Goal: Task Accomplishment & Management: Manage account settings

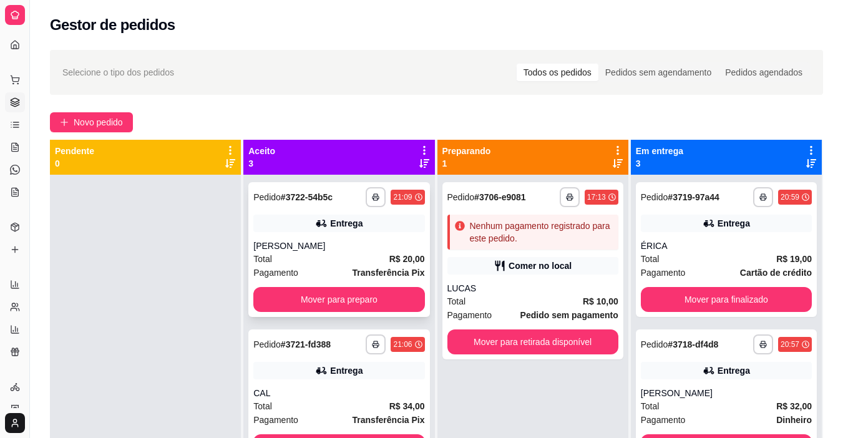
scroll to position [35, 0]
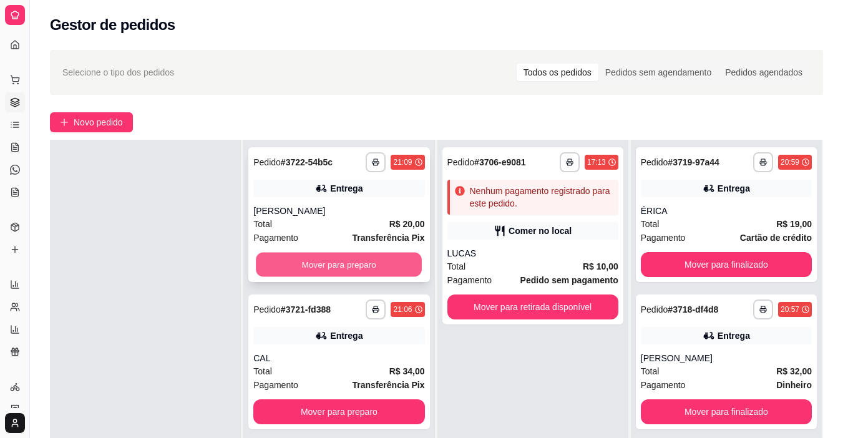
click at [339, 267] on button "Mover para preparo" at bounding box center [339, 265] width 166 height 24
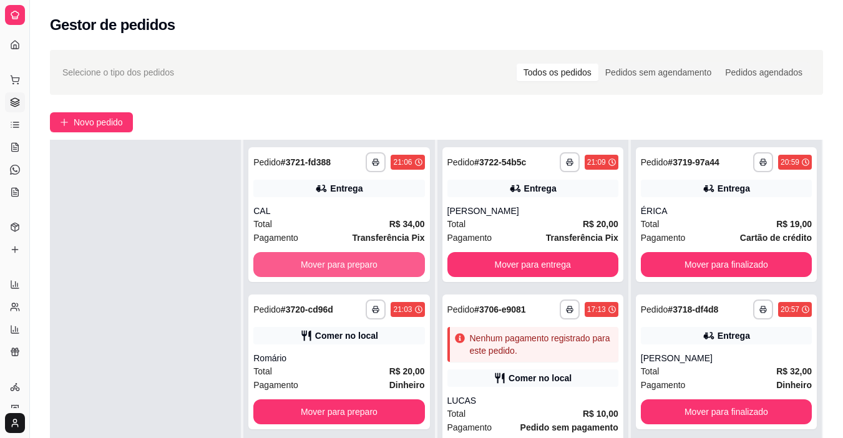
click at [339, 267] on button "Mover para preparo" at bounding box center [338, 264] width 171 height 25
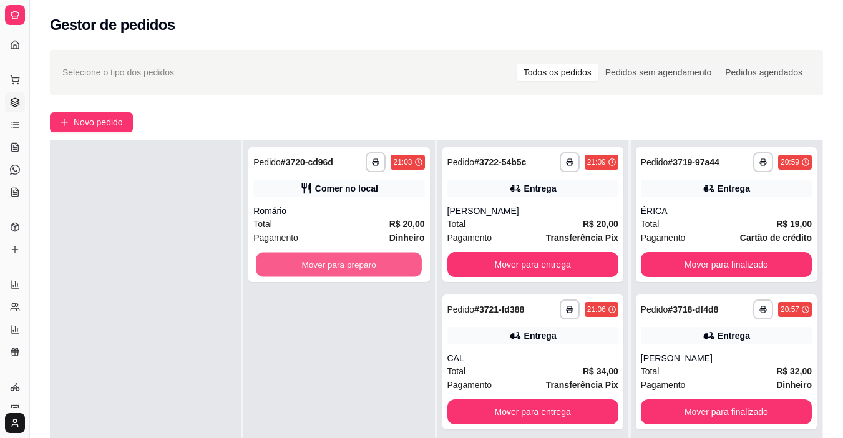
click at [339, 267] on button "Mover para preparo" at bounding box center [339, 265] width 166 height 24
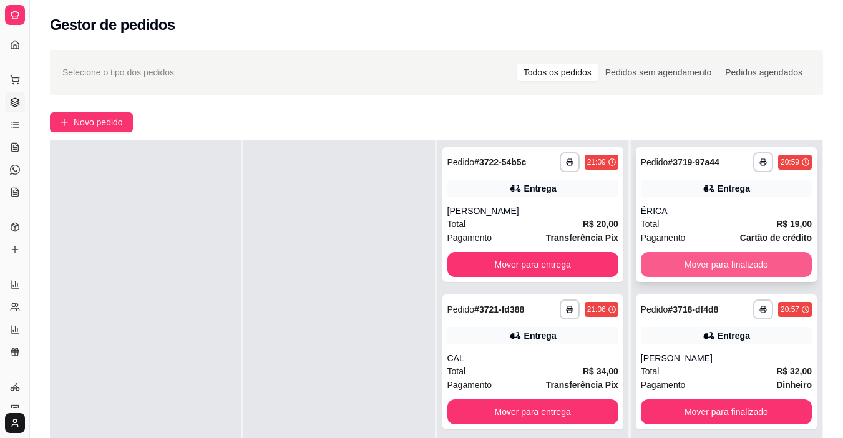
click at [683, 266] on button "Mover para finalizado" at bounding box center [726, 264] width 171 height 25
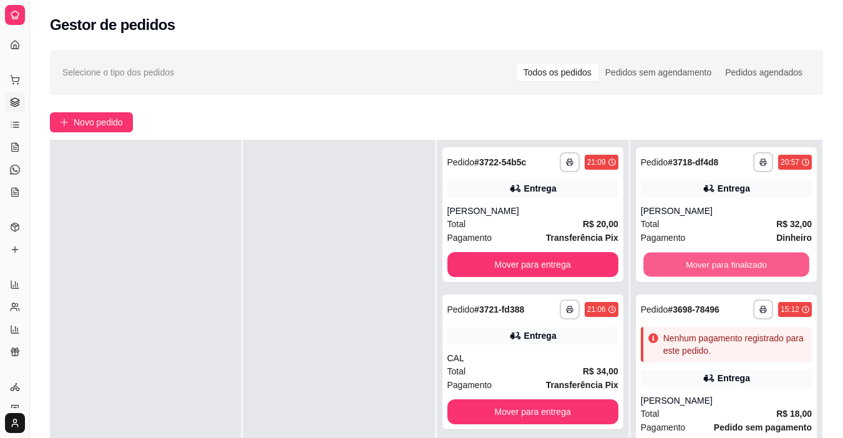
click at [683, 266] on button "Mover para finalizado" at bounding box center [726, 265] width 166 height 24
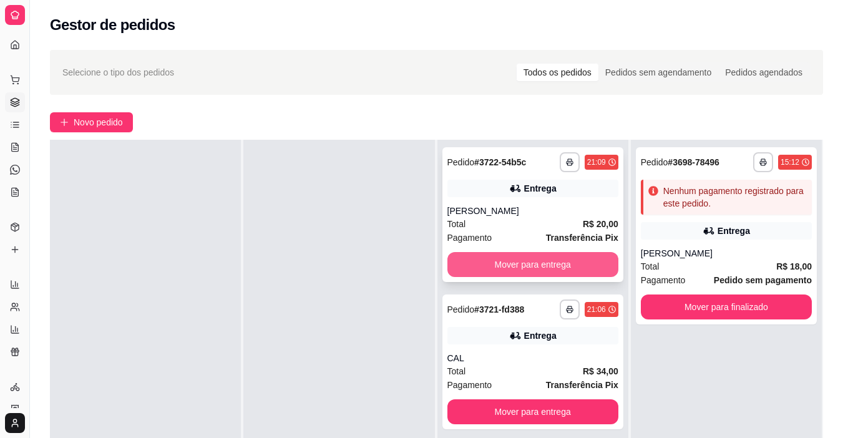
click at [554, 262] on button "Mover para entrega" at bounding box center [532, 264] width 171 height 25
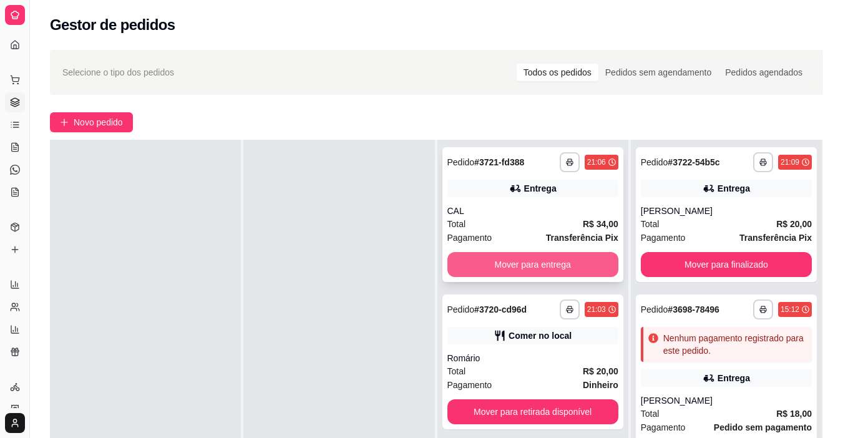
click at [544, 261] on button "Mover para entrega" at bounding box center [532, 264] width 171 height 25
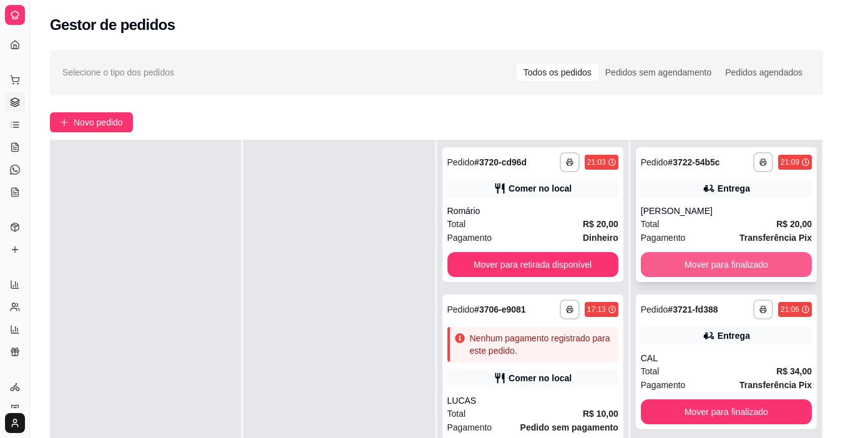
click at [674, 262] on button "Mover para finalizado" at bounding box center [726, 264] width 171 height 25
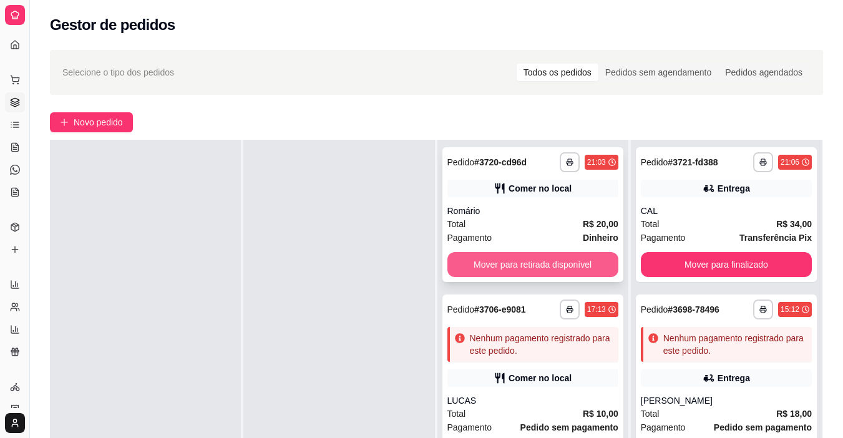
click at [555, 265] on button "Mover para retirada disponível" at bounding box center [532, 264] width 171 height 25
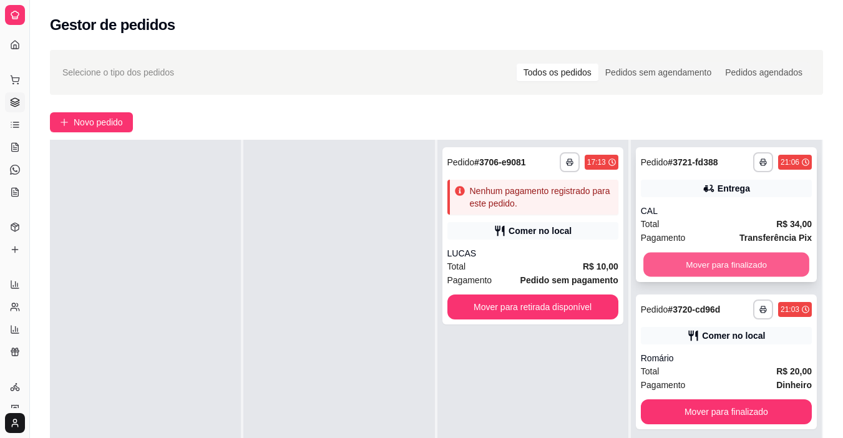
click at [684, 264] on button "Mover para finalizado" at bounding box center [726, 265] width 166 height 24
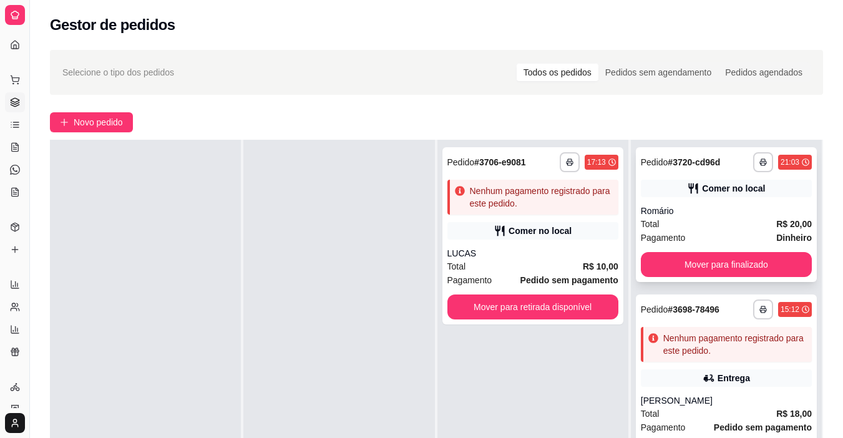
click at [664, 263] on button "Mover para finalizado" at bounding box center [726, 264] width 171 height 25
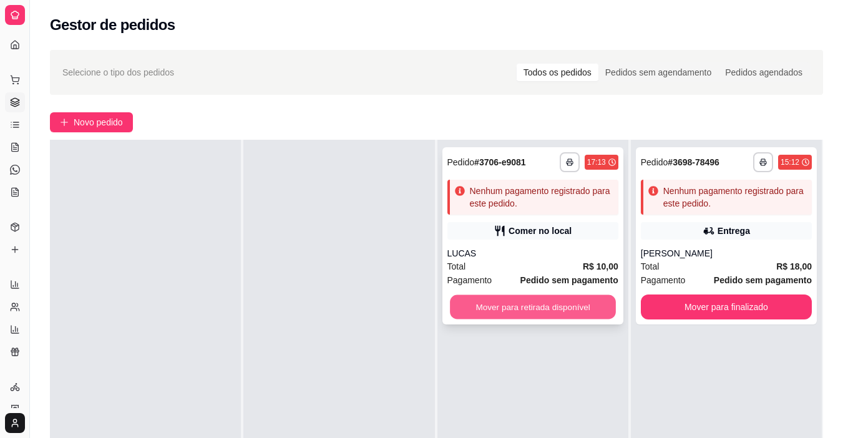
click at [598, 296] on button "Mover para retirada disponível" at bounding box center [533, 307] width 166 height 24
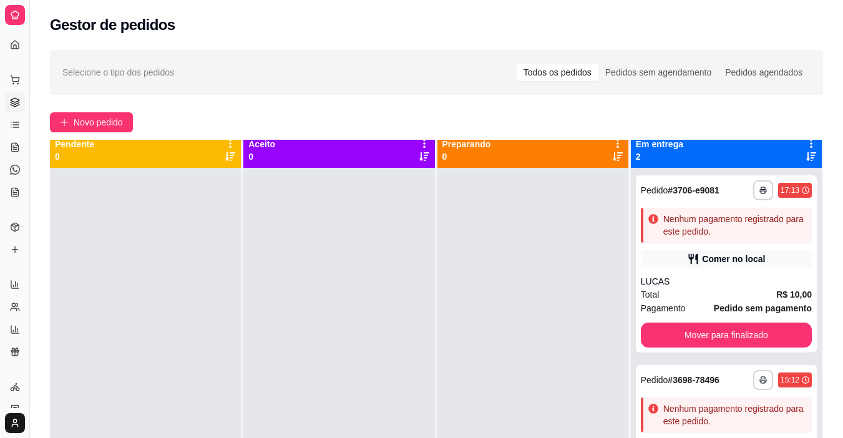
scroll to position [0, 0]
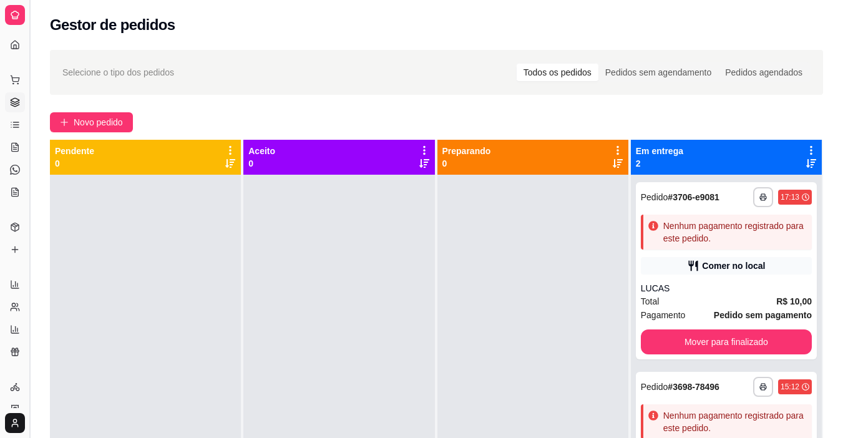
click at [30, 268] on button "Toggle Sidebar" at bounding box center [29, 219] width 10 height 438
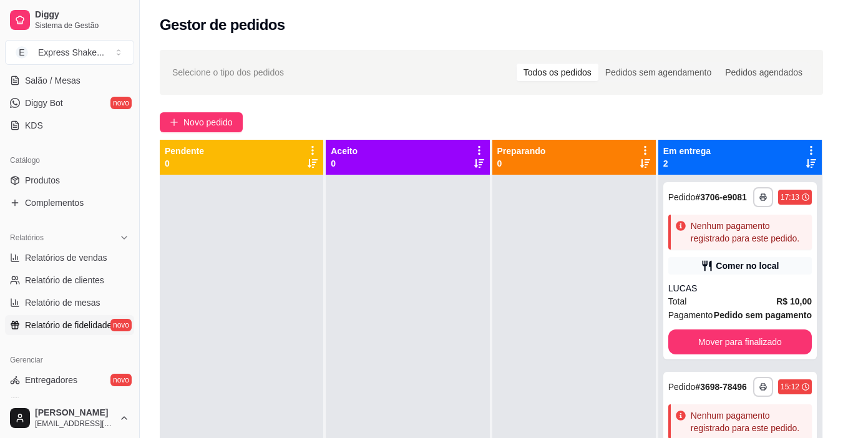
scroll to position [249, 0]
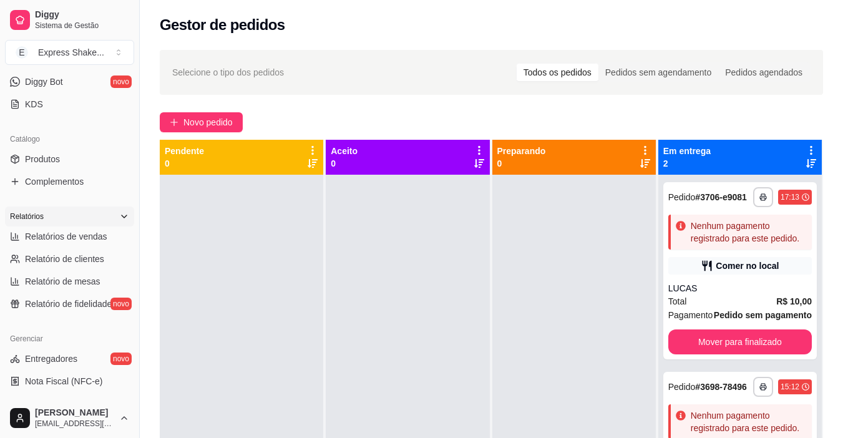
click at [92, 226] on div "Relatórios" at bounding box center [69, 216] width 129 height 20
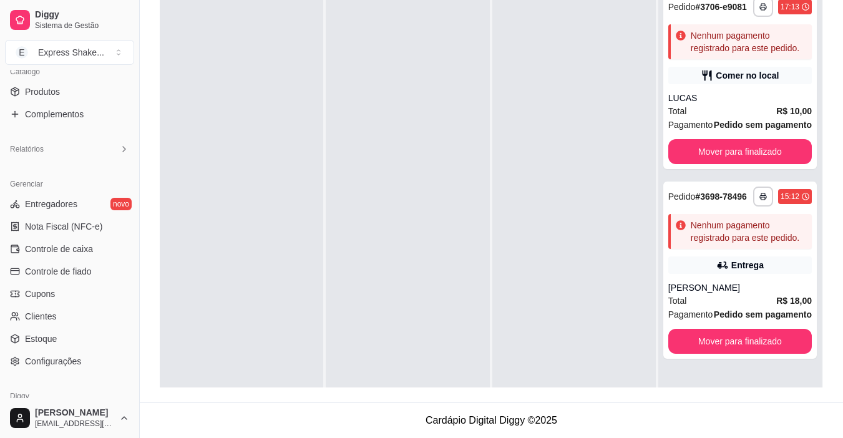
scroll to position [310, 0]
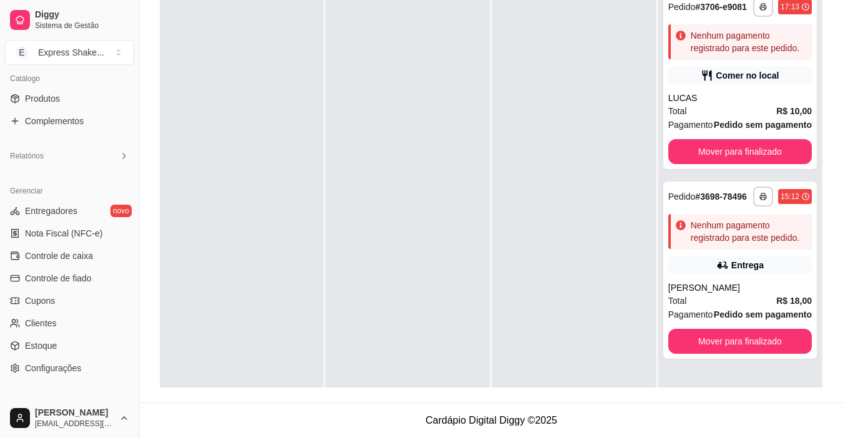
click at [145, 229] on div "**********" at bounding box center [491, 127] width 703 height 550
drag, startPoint x: 135, startPoint y: 227, endPoint x: 136, endPoint y: 246, distance: 19.3
click at [136, 246] on button "Toggle Sidebar" at bounding box center [139, 219] width 10 height 438
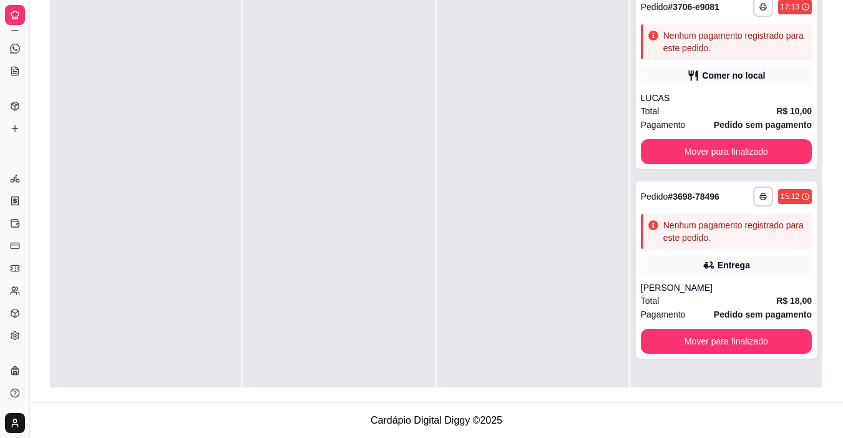
scroll to position [121, 0]
click at [27, 224] on button "Toggle Sidebar" at bounding box center [29, 219] width 10 height 438
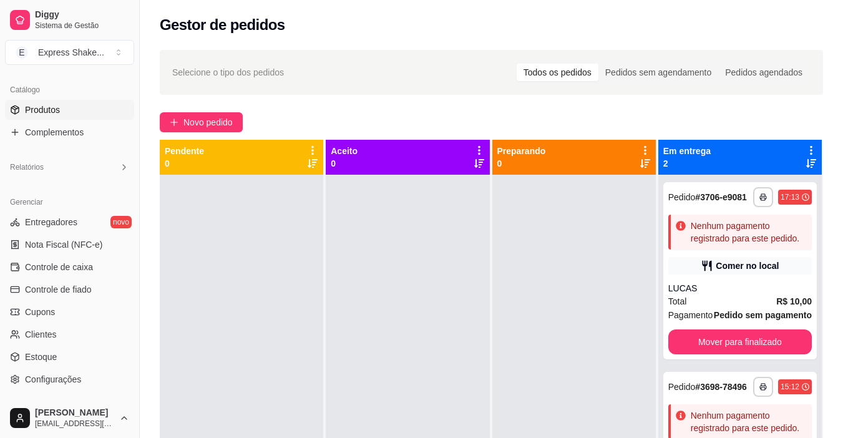
scroll to position [248, 0]
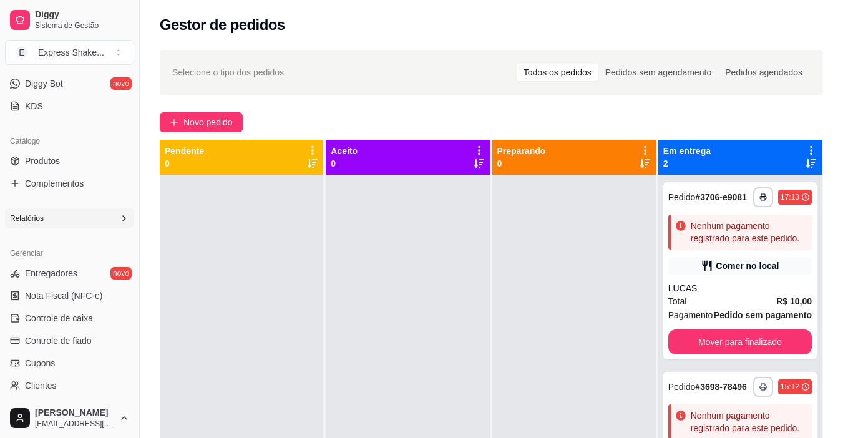
click at [119, 218] on icon at bounding box center [124, 218] width 10 height 10
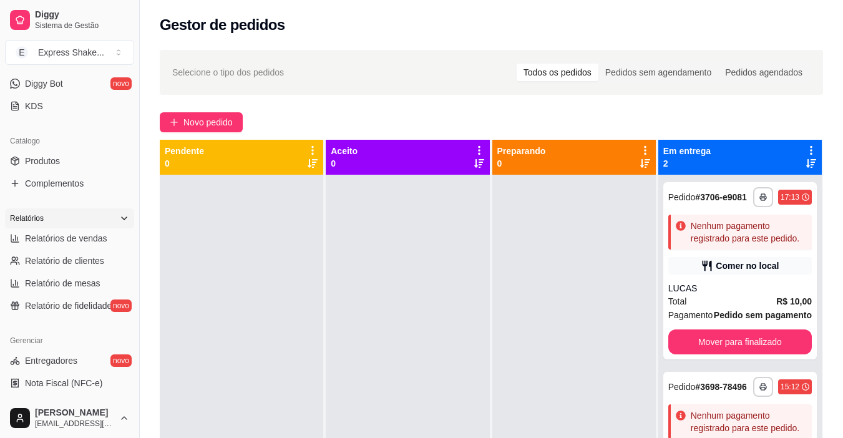
click at [115, 211] on div "Relatórios" at bounding box center [69, 218] width 129 height 20
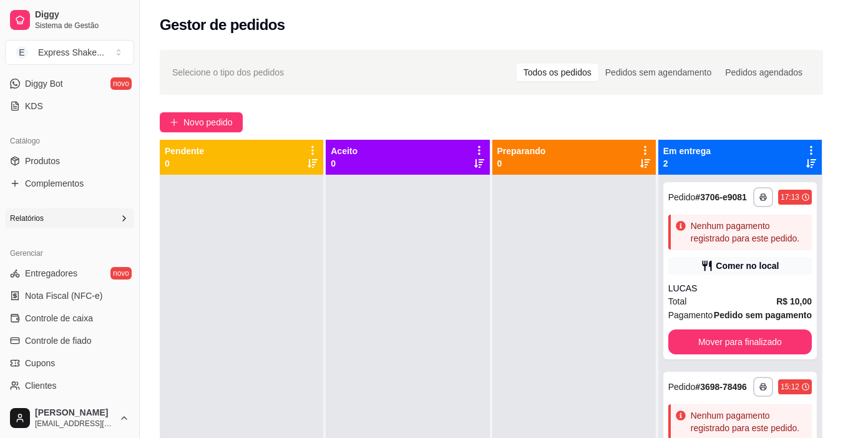
click at [115, 211] on div "Relatórios" at bounding box center [69, 218] width 129 height 20
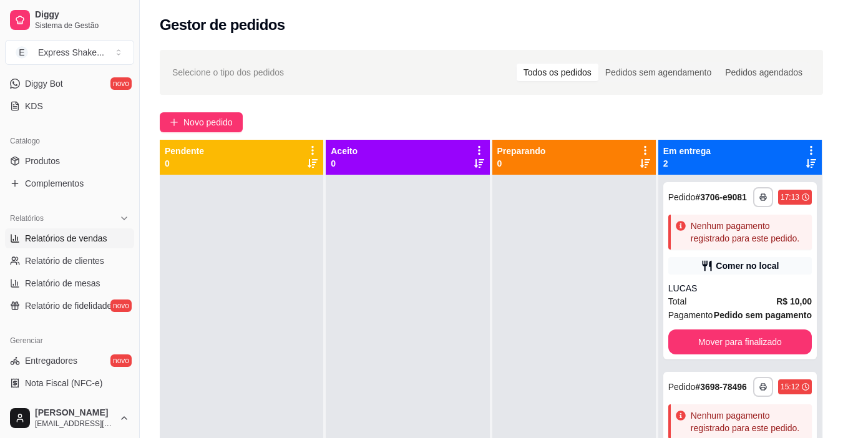
click at [93, 236] on span "Relatórios de vendas" at bounding box center [66, 238] width 82 height 12
select select "ALL"
select select "0"
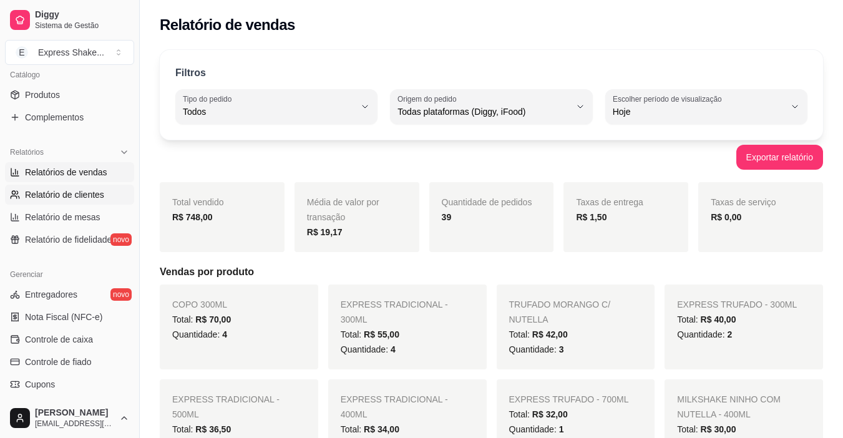
scroll to position [372, 0]
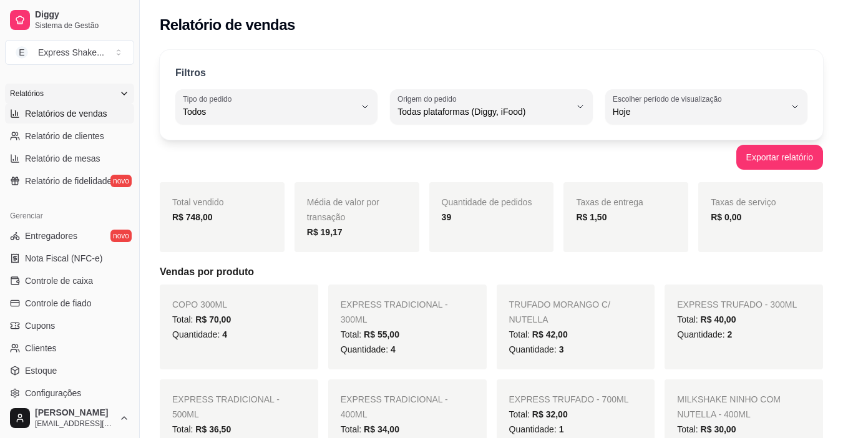
click at [112, 100] on div "Relatórios" at bounding box center [69, 94] width 129 height 20
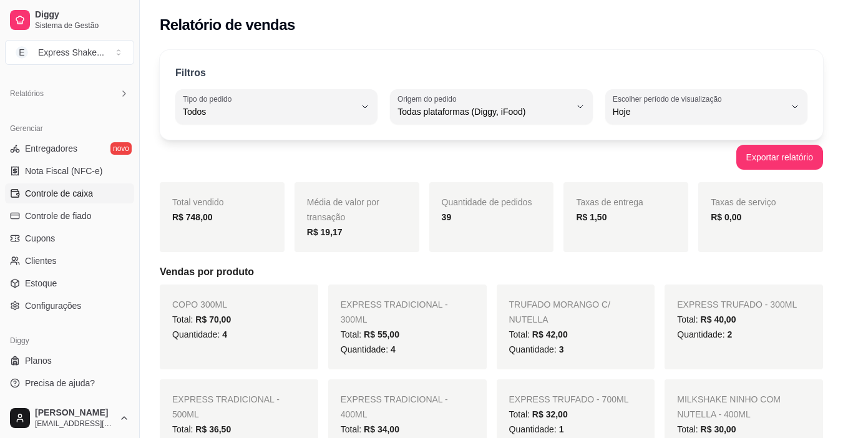
click at [72, 191] on span "Controle de caixa" at bounding box center [59, 193] width 68 height 12
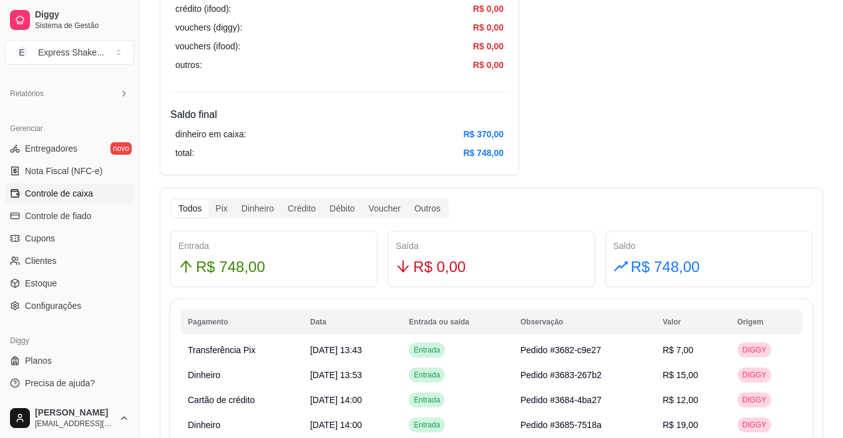
scroll to position [561, 0]
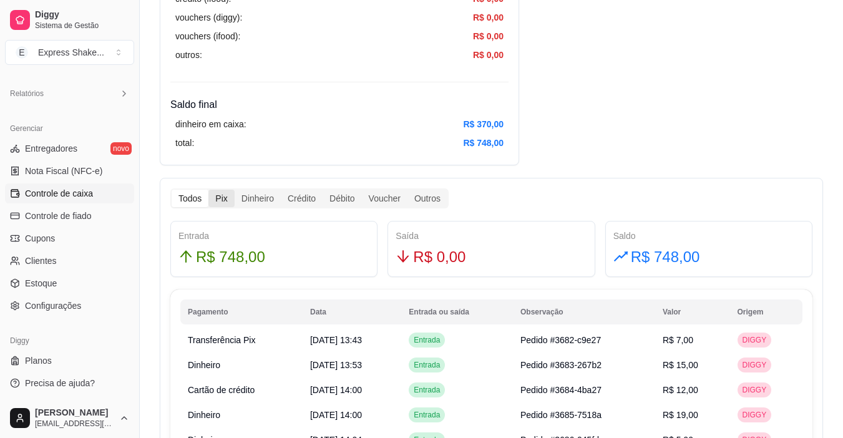
click at [220, 198] on div "Pix" at bounding box center [221, 198] width 26 height 17
click at [208, 190] on input "Pix" at bounding box center [208, 190] width 0 height 0
click at [257, 201] on div "Dinheiro" at bounding box center [258, 198] width 46 height 17
click at [235, 190] on input "Dinheiro" at bounding box center [235, 190] width 0 height 0
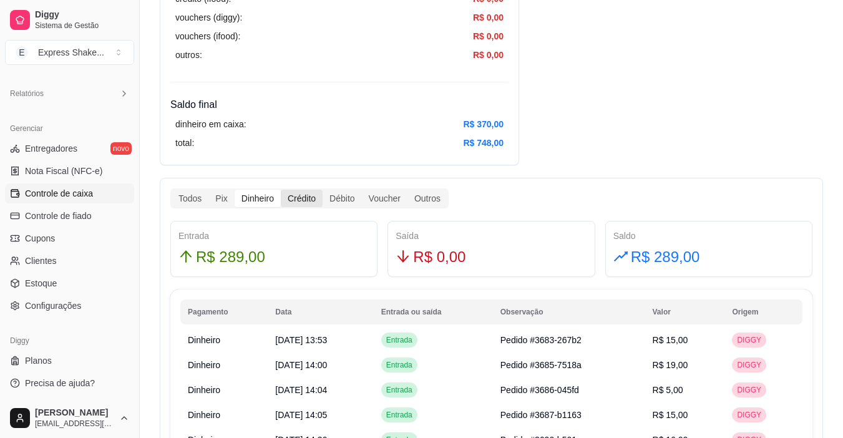
click at [308, 201] on div "Crédito" at bounding box center [302, 198] width 42 height 17
click at [281, 190] on input "Crédito" at bounding box center [281, 190] width 0 height 0
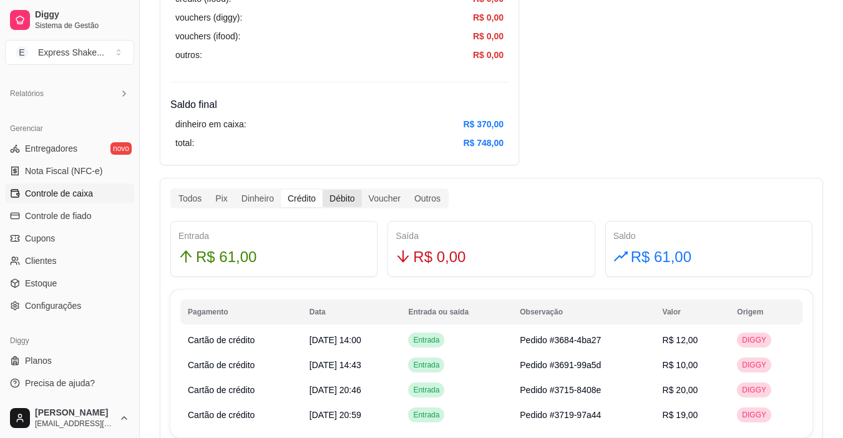
click at [339, 199] on div "Débito" at bounding box center [341, 198] width 39 height 17
click at [322, 190] on input "Débito" at bounding box center [322, 190] width 0 height 0
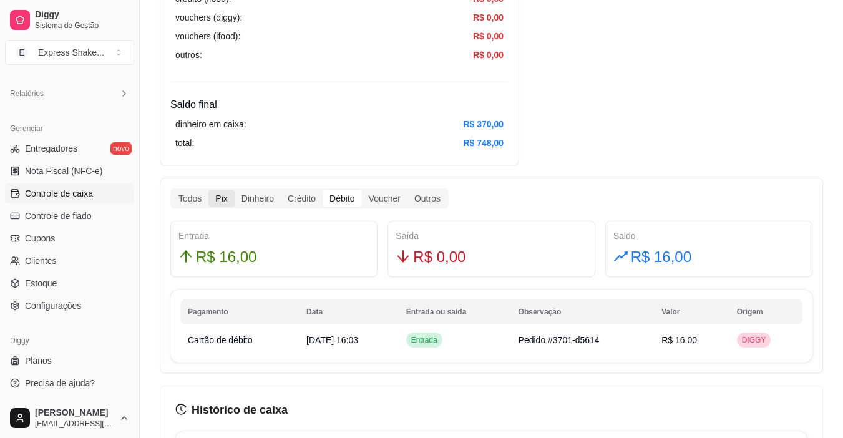
click at [223, 198] on div "Pix" at bounding box center [221, 198] width 26 height 17
click at [208, 190] on input "Pix" at bounding box center [208, 190] width 0 height 0
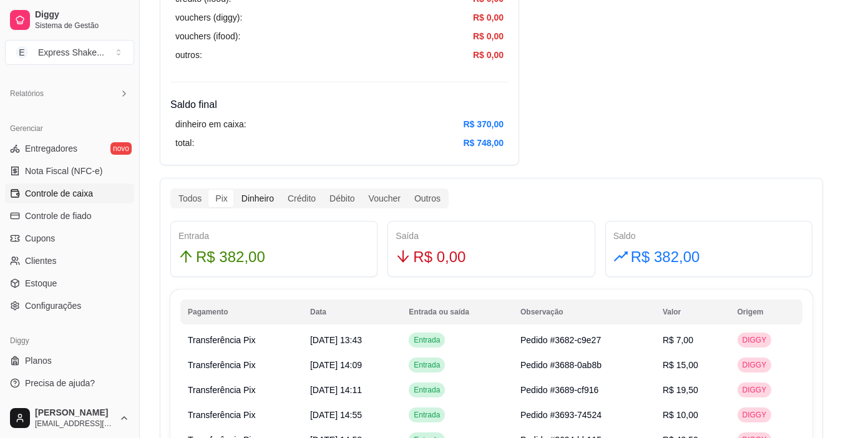
click at [263, 198] on div "Dinheiro" at bounding box center [258, 198] width 46 height 17
click at [235, 190] on input "Dinheiro" at bounding box center [235, 190] width 0 height 0
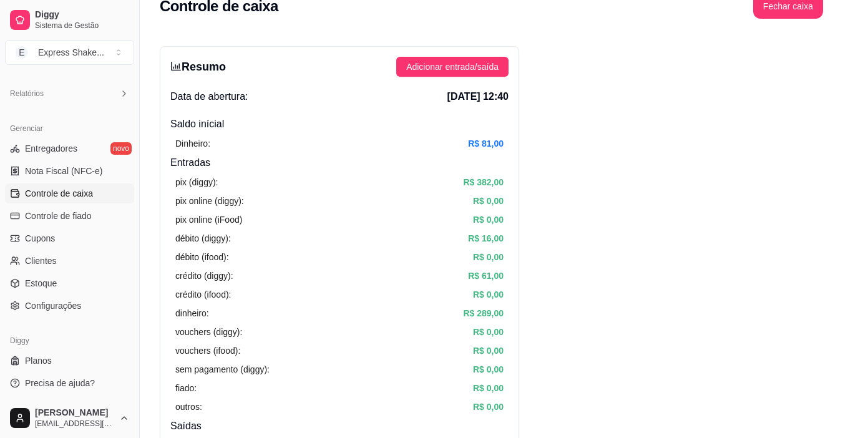
scroll to position [0, 0]
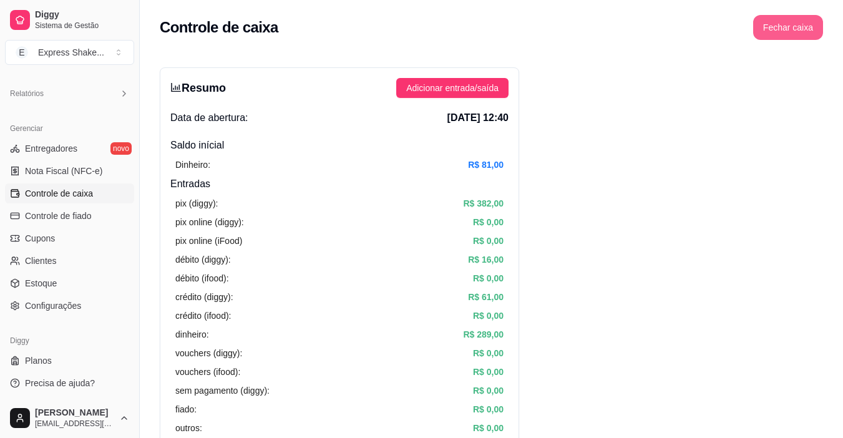
click at [792, 32] on button "Fechar caixa" at bounding box center [788, 27] width 70 height 25
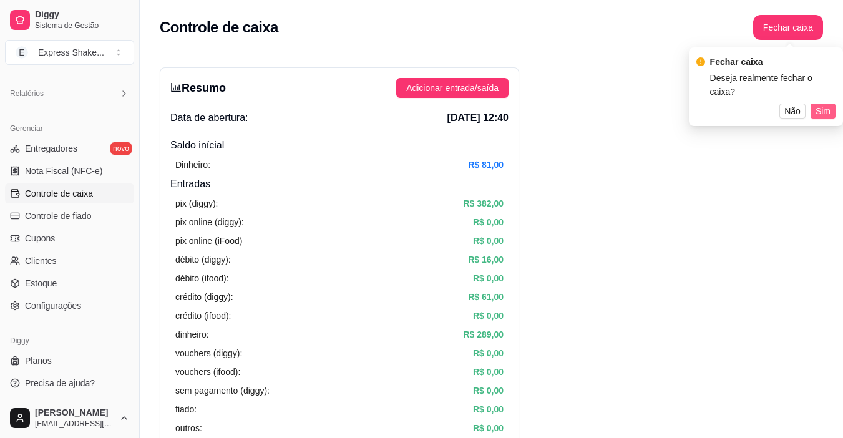
click at [824, 104] on span "Sim" at bounding box center [822, 111] width 15 height 14
